Goal: Task Accomplishment & Management: Use online tool/utility

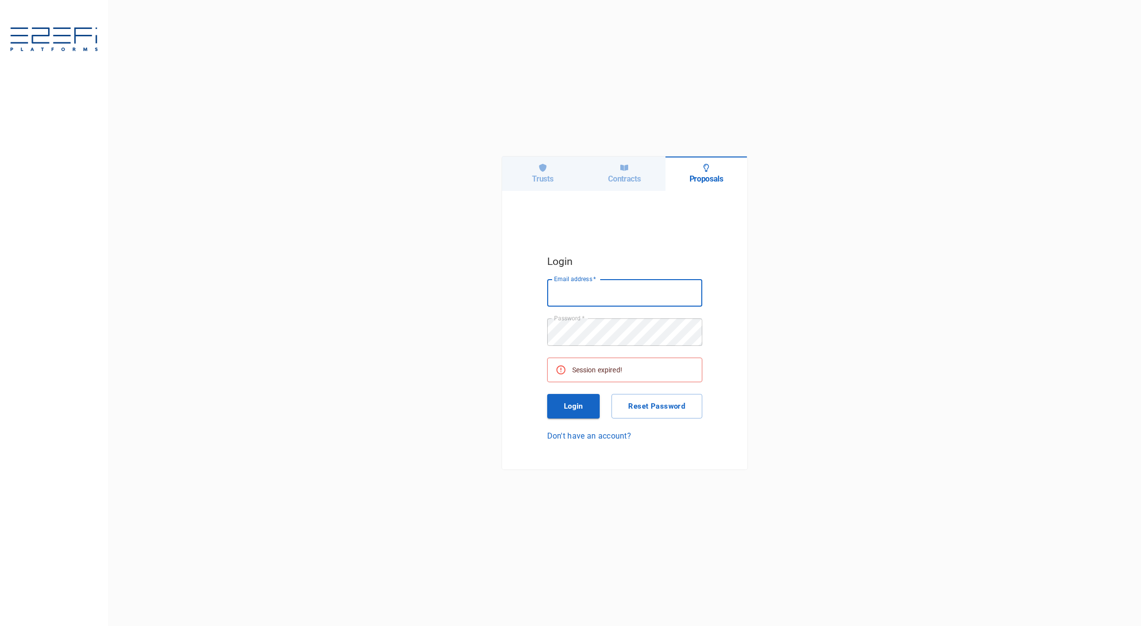
click at [557, 166] on div "Trusts" at bounding box center [543, 174] width 82 height 34
type input "[EMAIL_ADDRESS][DOMAIN_NAME]"
click at [552, 402] on button "Login" at bounding box center [573, 406] width 53 height 25
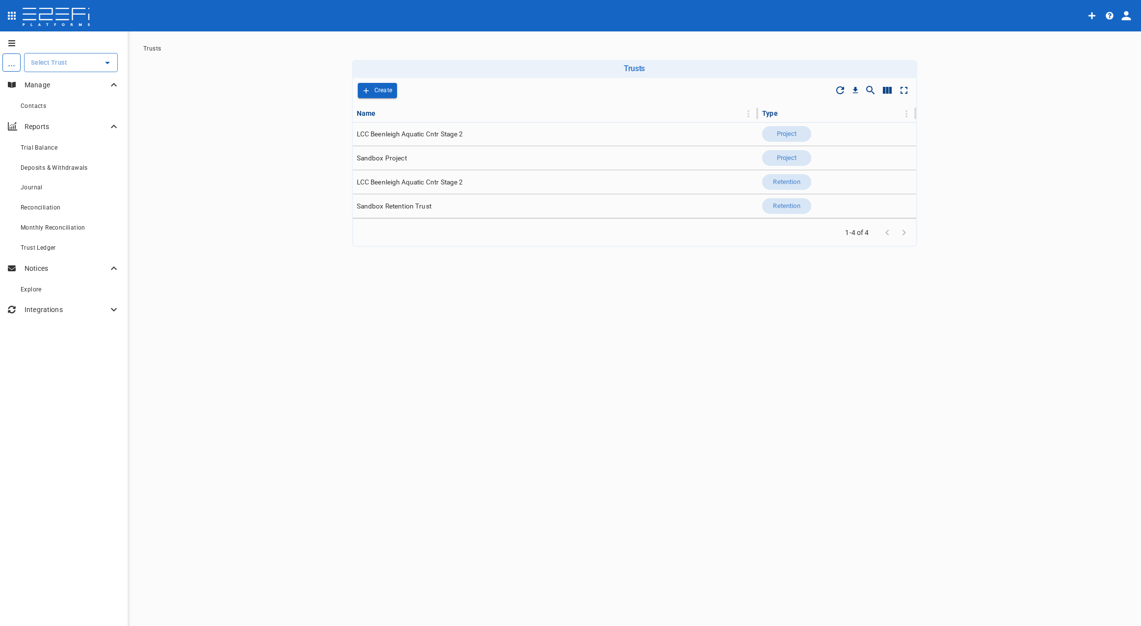
click at [110, 69] on div at bounding box center [107, 63] width 13 height 14
click at [109, 65] on icon "Open" at bounding box center [108, 63] width 12 height 12
click at [69, 180] on p "LCC Beenleigh A..." at bounding box center [48, 177] width 65 height 11
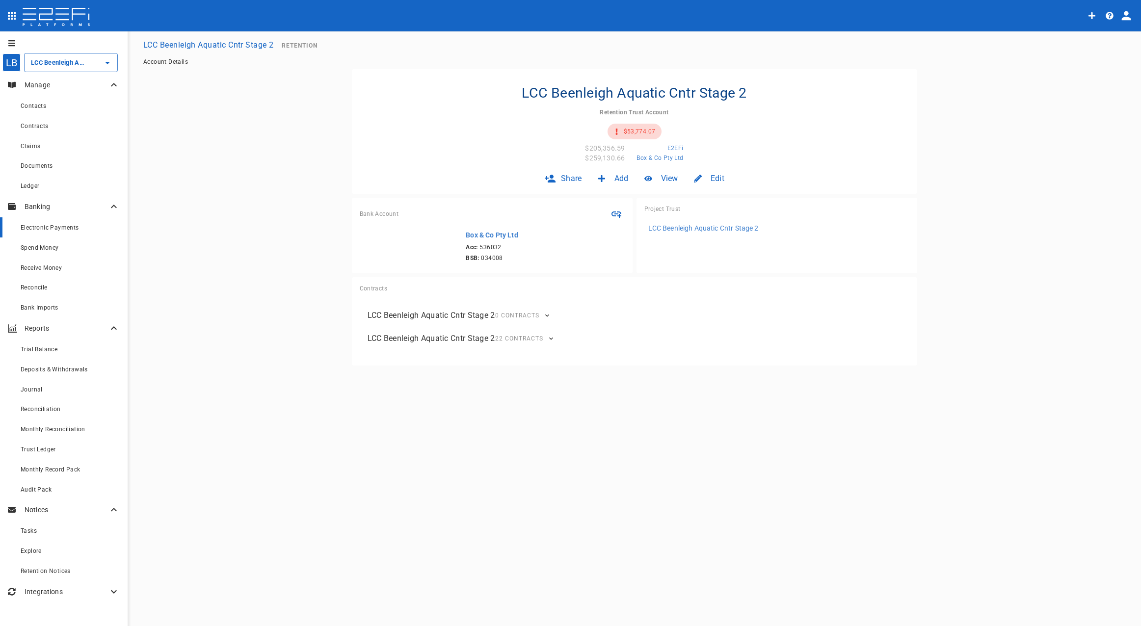
click at [71, 230] on span "Electronic Payments" at bounding box center [50, 227] width 58 height 7
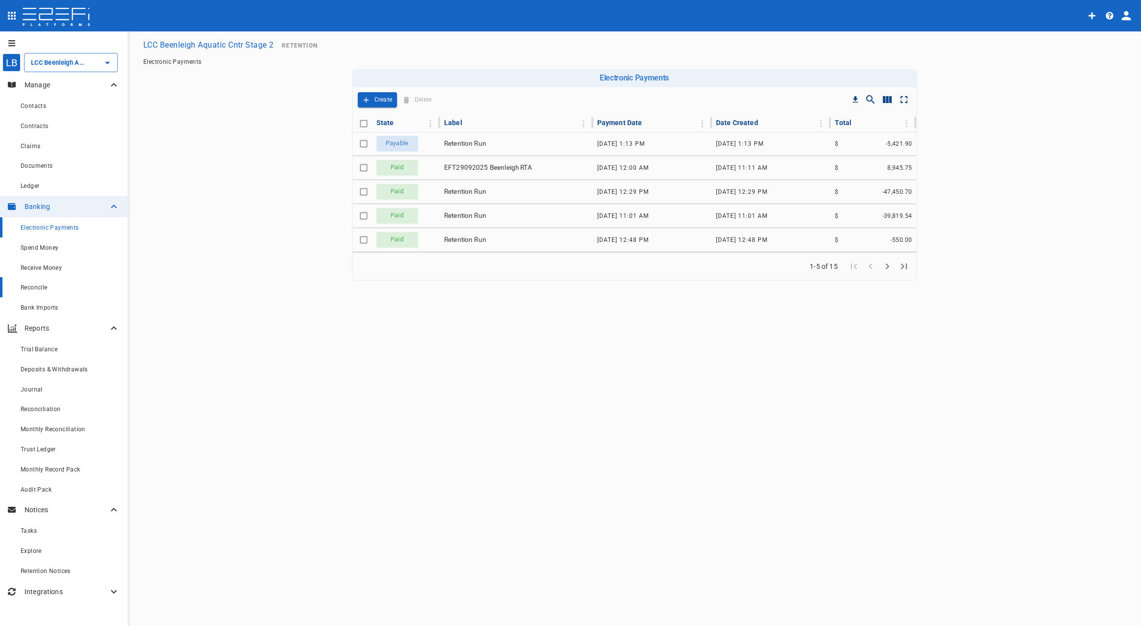
click at [40, 293] on div "Reconcile" at bounding box center [70, 287] width 99 height 12
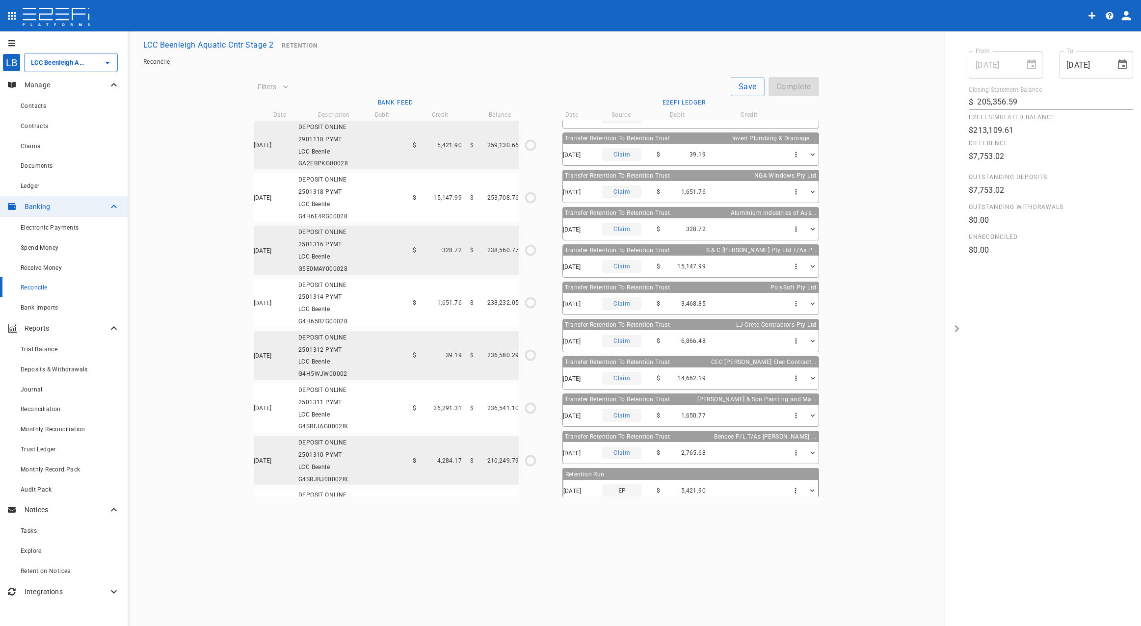
scroll to position [143, 0]
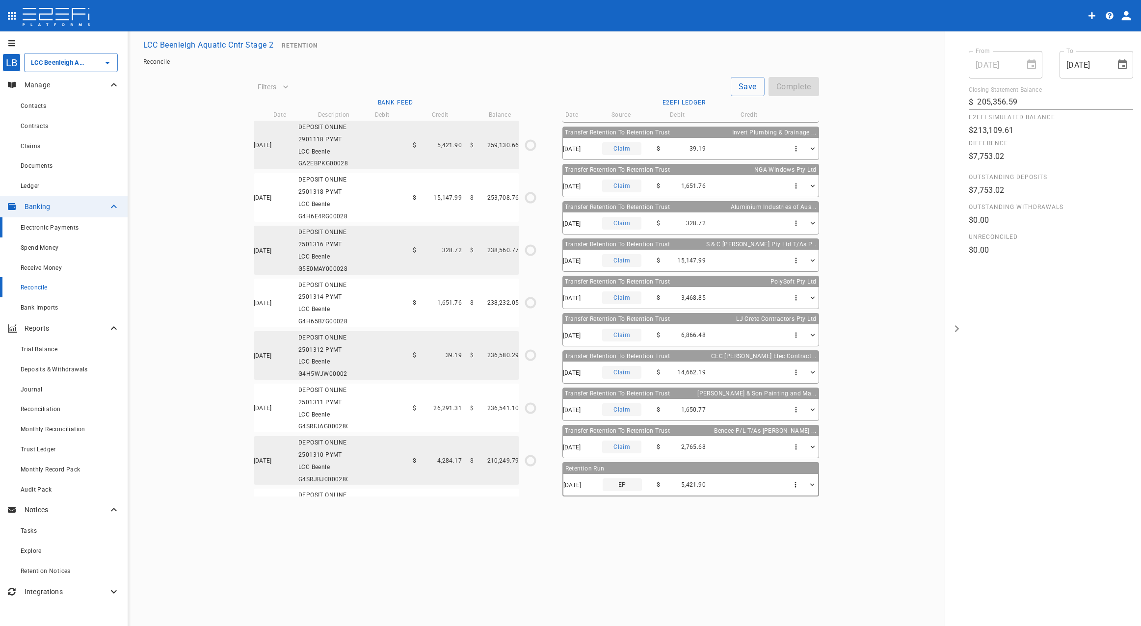
click at [62, 230] on span "Electronic Payments" at bounding box center [50, 227] width 58 height 7
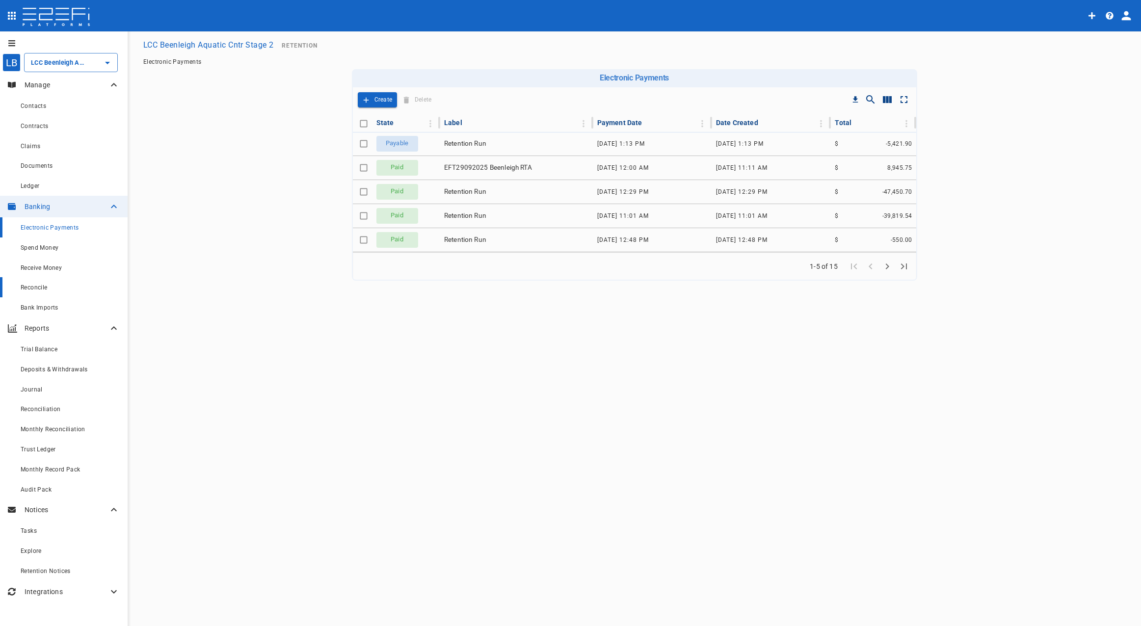
click at [45, 295] on link "Reconcile" at bounding box center [64, 287] width 128 height 20
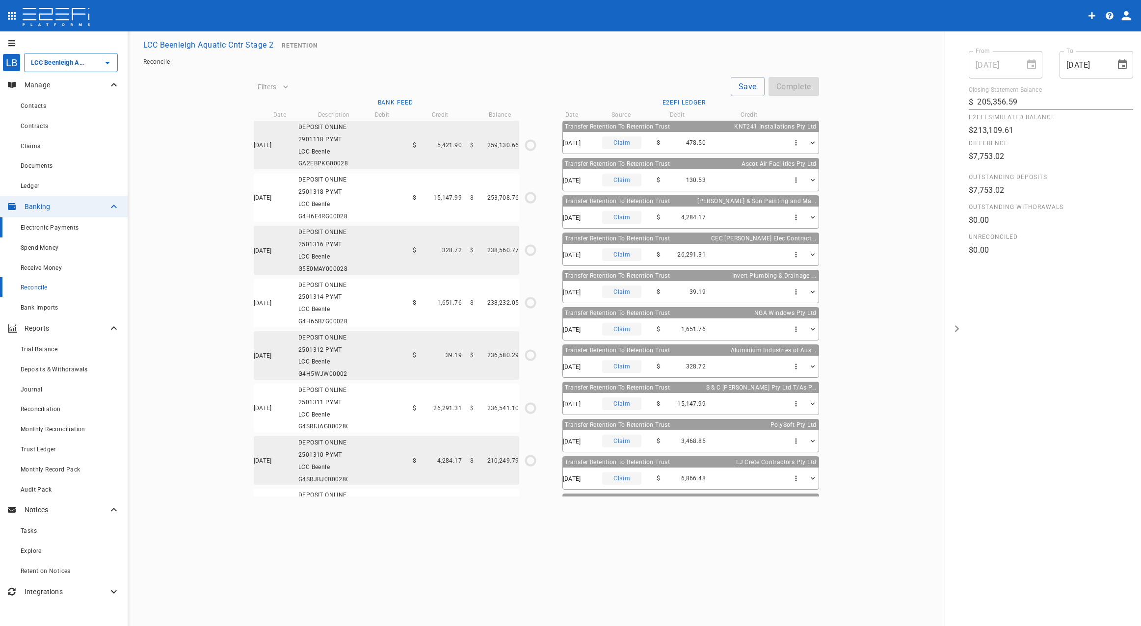
click at [56, 227] on span "Electronic Payments" at bounding box center [50, 227] width 58 height 7
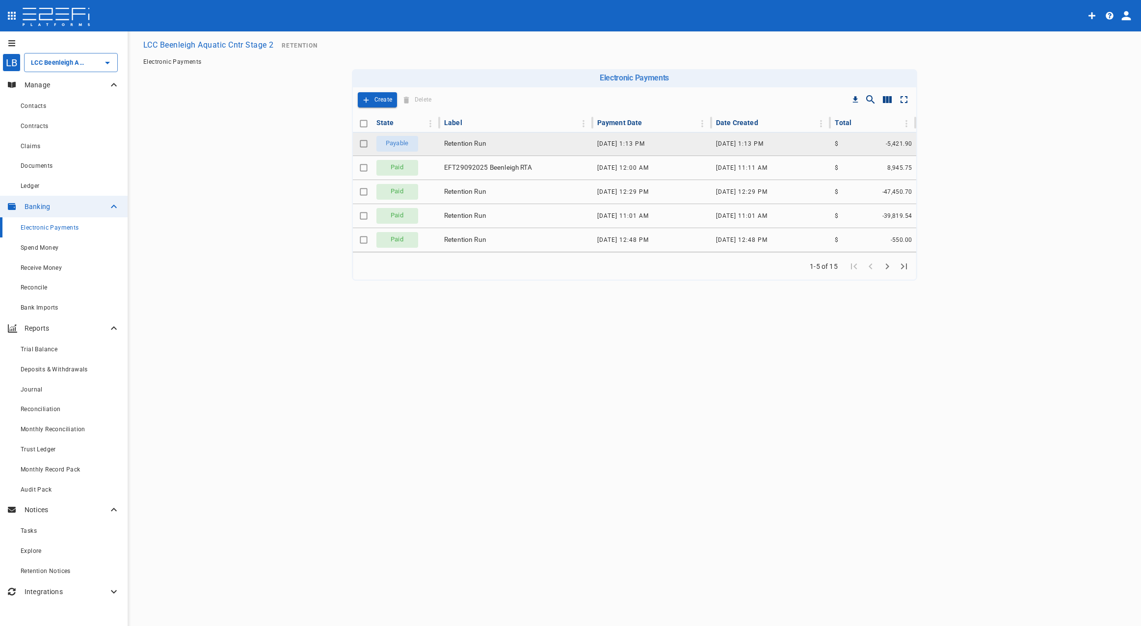
click at [364, 141] on input "Toggle select row" at bounding box center [364, 144] width 14 height 14
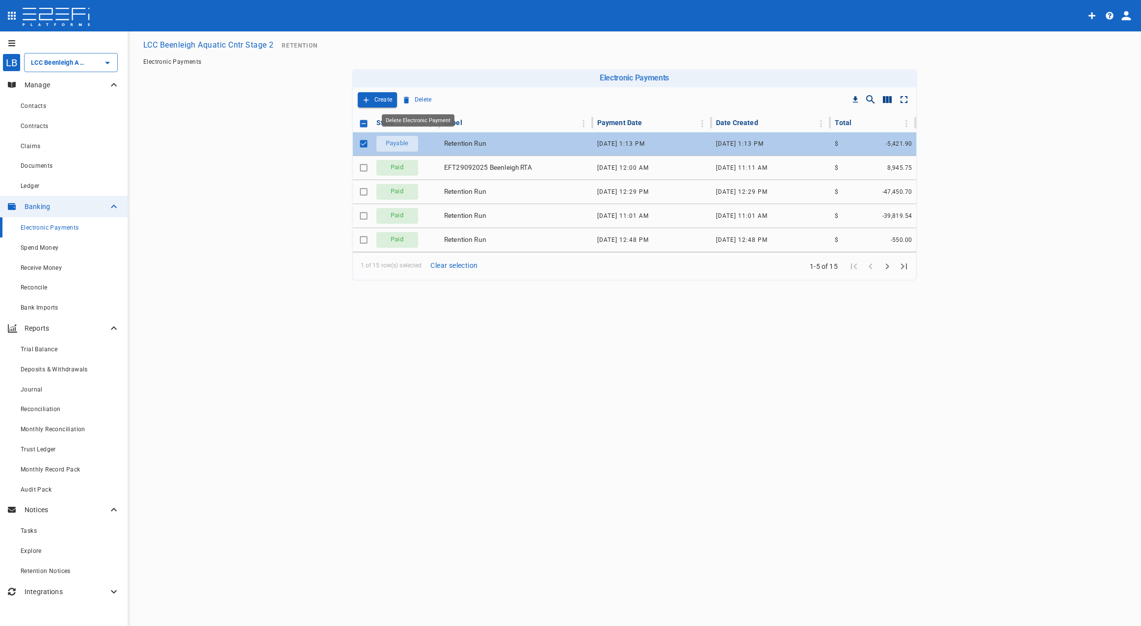
click at [417, 96] on p "Delete" at bounding box center [423, 99] width 17 height 11
checkbox input "false"
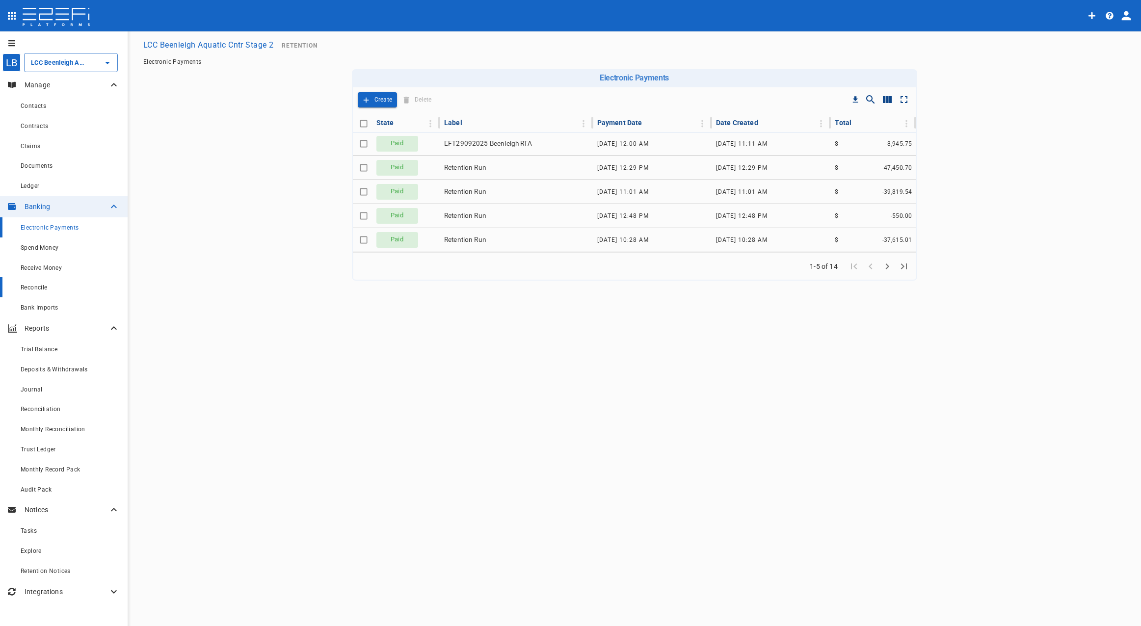
click at [41, 290] on span "Reconcile" at bounding box center [34, 287] width 27 height 7
